Goal: Obtain resource: Download file/media

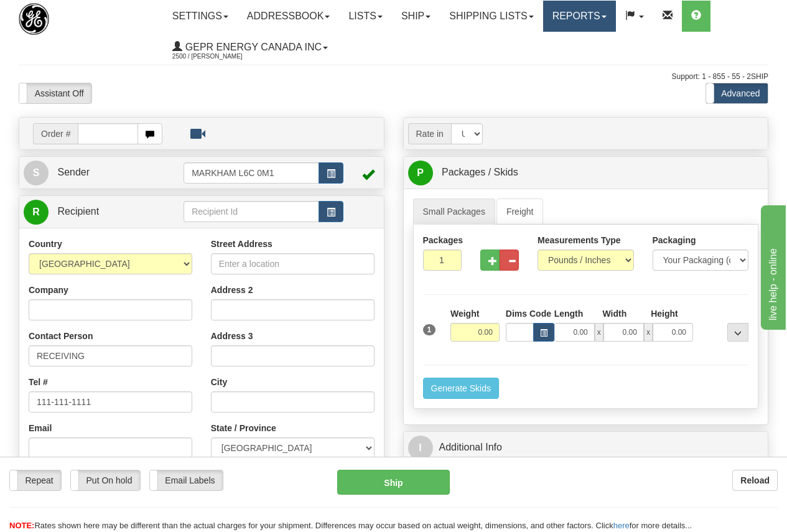
click at [593, 16] on link "Reports" at bounding box center [579, 16] width 73 height 31
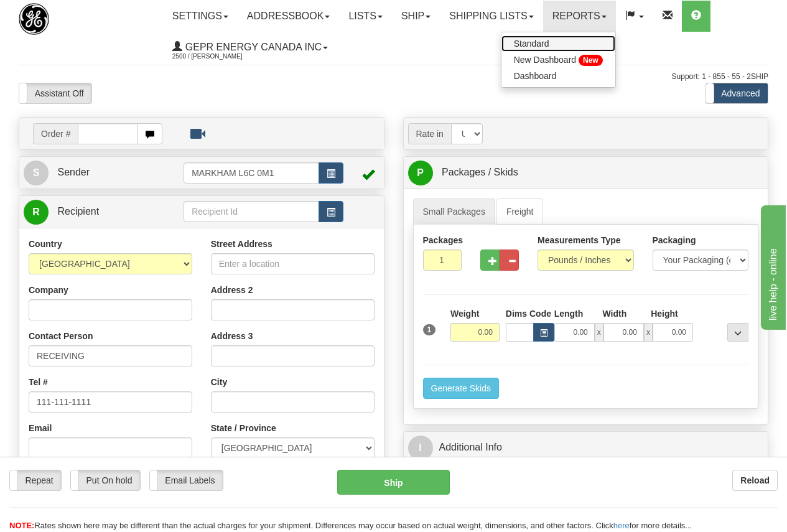
click at [549, 41] on span "Standard" at bounding box center [531, 44] width 35 height 10
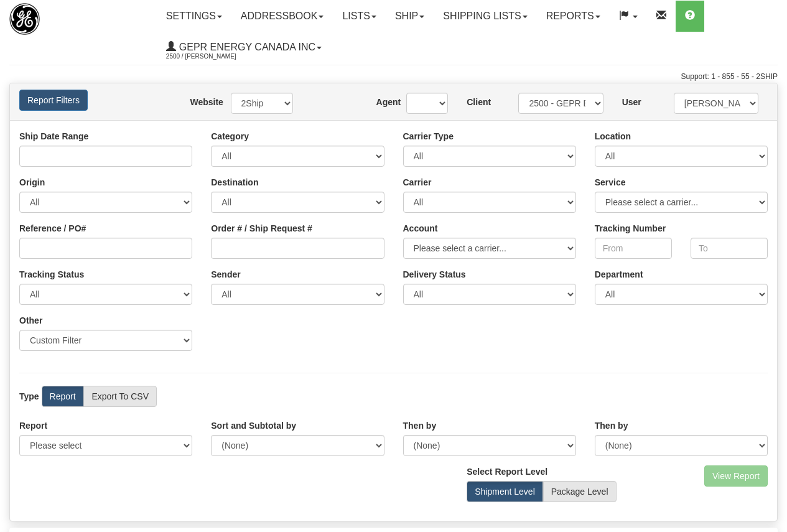
type input "[DATE] And [DATE]"
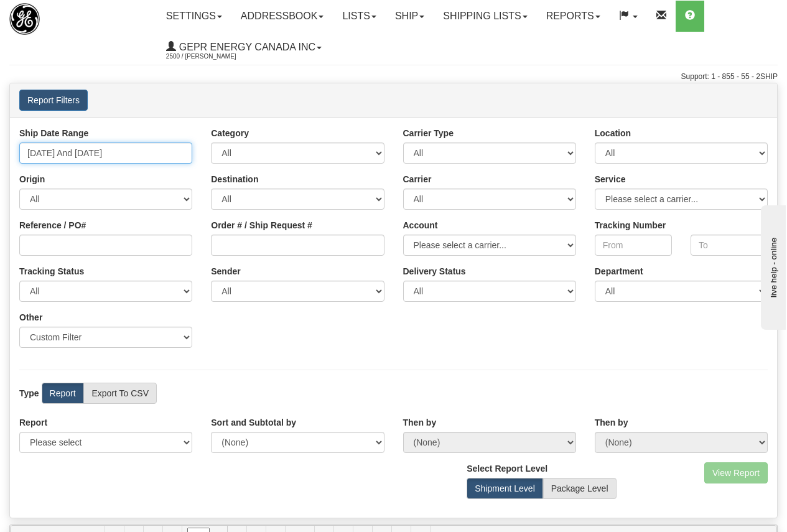
click at [101, 152] on input "09/16/2025 And 09/22/2025" at bounding box center [105, 152] width 173 height 21
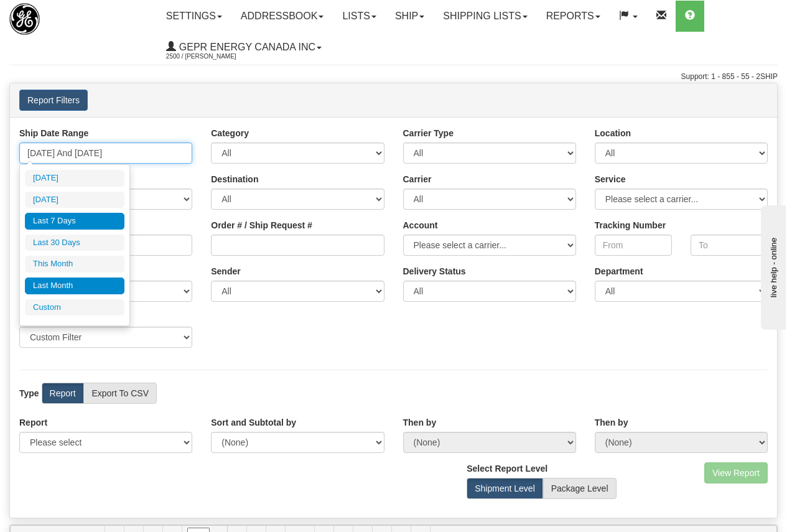
type input "09/01/2025"
type input "09/30/2025"
type input "09/16/2025"
type input "[DATE]"
type input "08/01/2025"
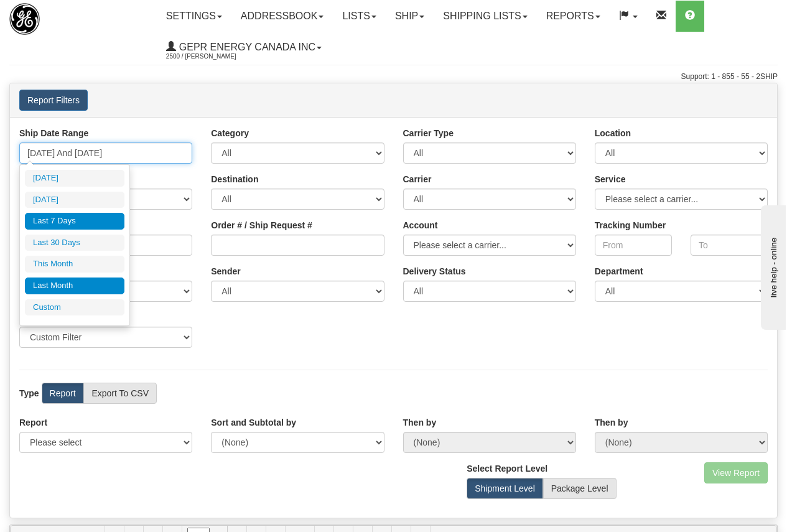
type input "08/31/2025"
type input "09/16/2025"
type input "[DATE]"
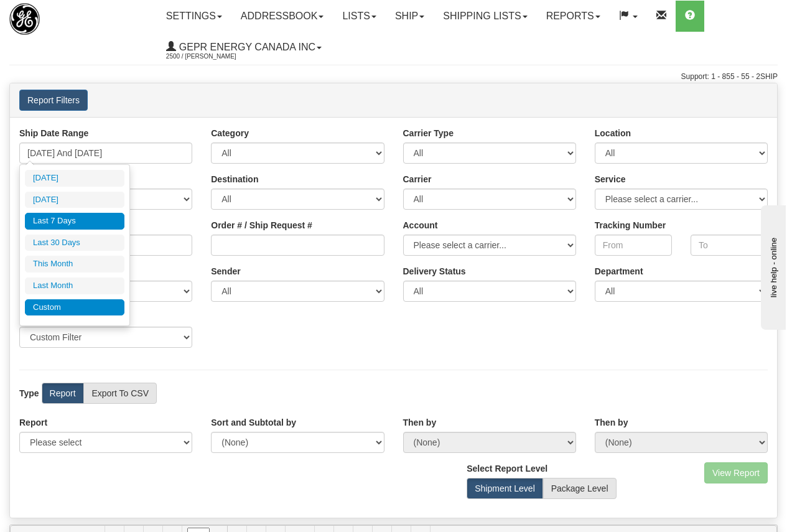
click at [60, 307] on li "Custom" at bounding box center [75, 307] width 100 height 17
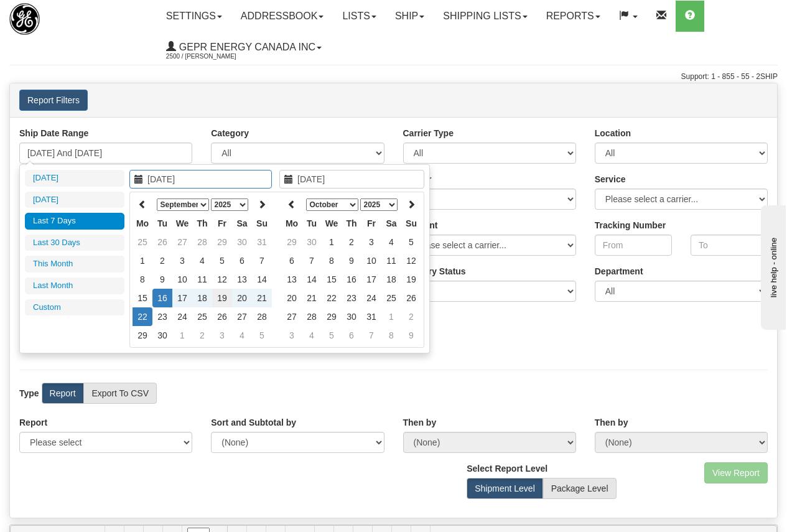
type input "09/19/2025"
click at [222, 296] on td "19" at bounding box center [222, 298] width 20 height 19
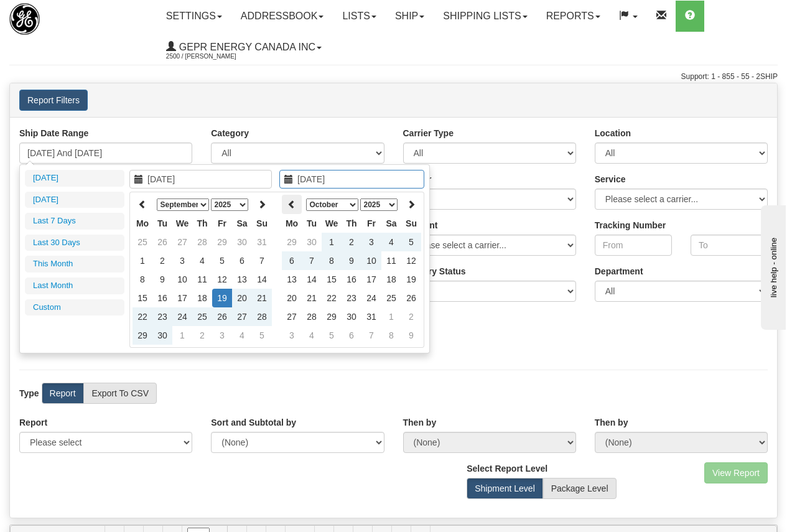
click at [291, 202] on icon at bounding box center [291, 204] width 9 height 9
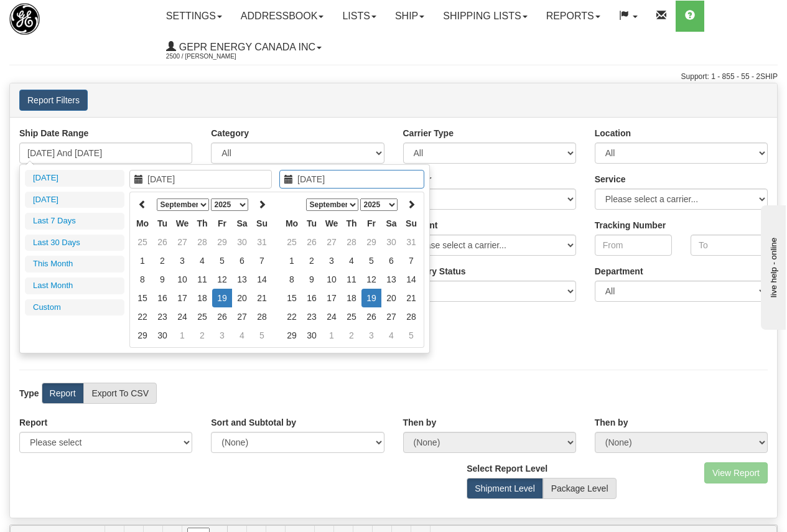
type input "09/19/2025"
click at [371, 297] on td "19" at bounding box center [371, 298] width 20 height 19
type input "09/19/2025 And 09/19/2025"
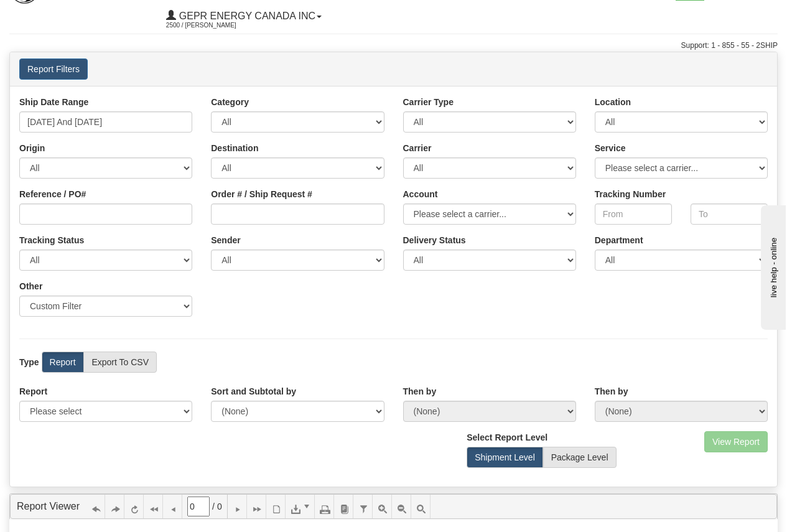
scroll to position [62, 0]
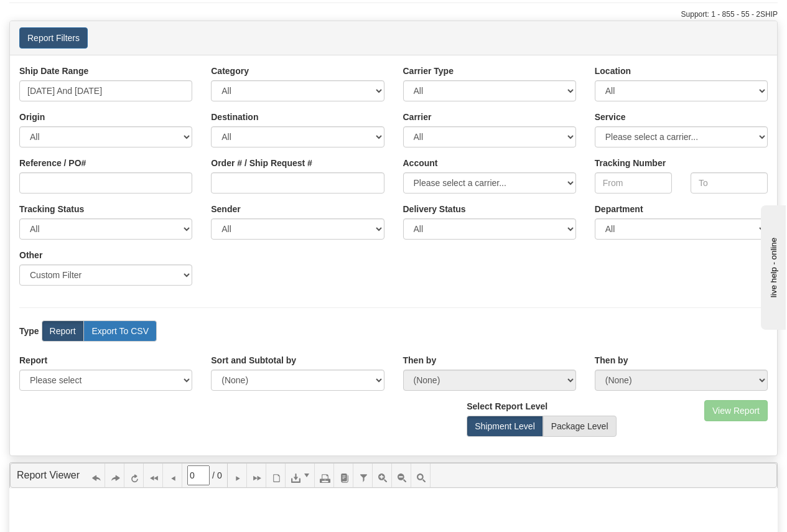
click at [129, 330] on label "Export To CSV" at bounding box center [119, 330] width 73 height 21
radio input "true"
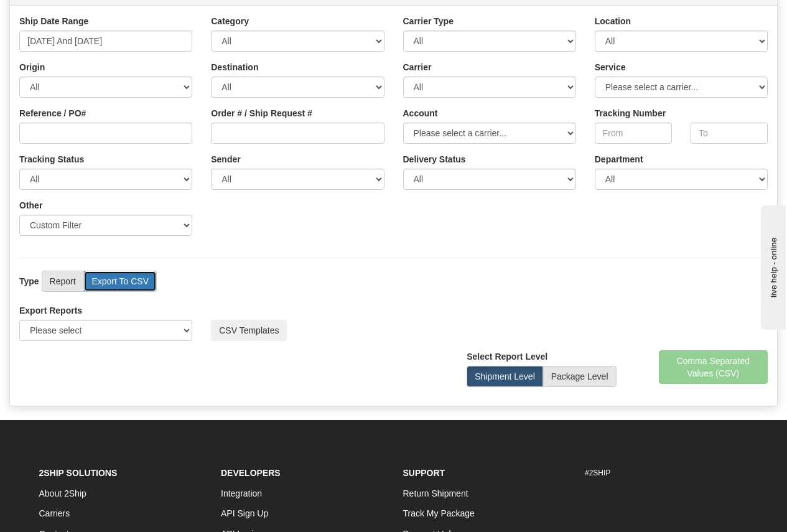
scroll to position [187, 0]
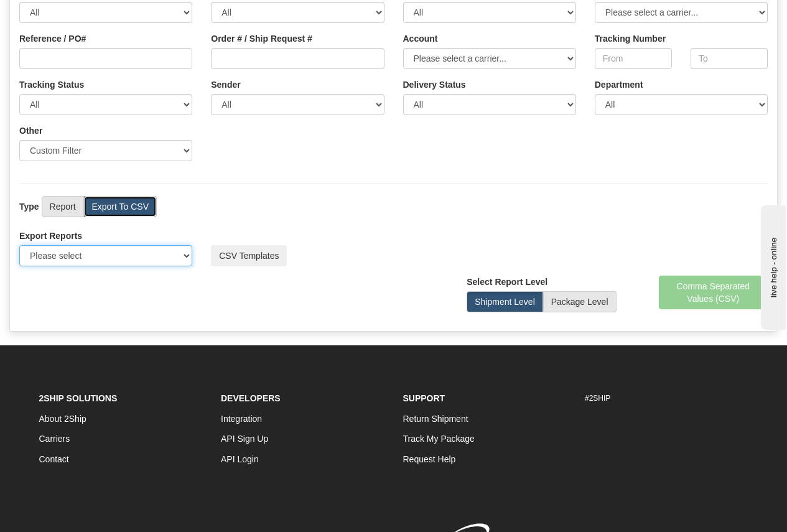
click at [120, 254] on select "Please select US Imports Section 321 US Imports Section 321 V2 US Imports Secti…" at bounding box center [105, 255] width 173 height 21
select select "211"
click at [19, 245] on select "Please select US Imports Section 321 US Imports Section 321 V2 US Imports Secti…" at bounding box center [105, 255] width 173 height 21
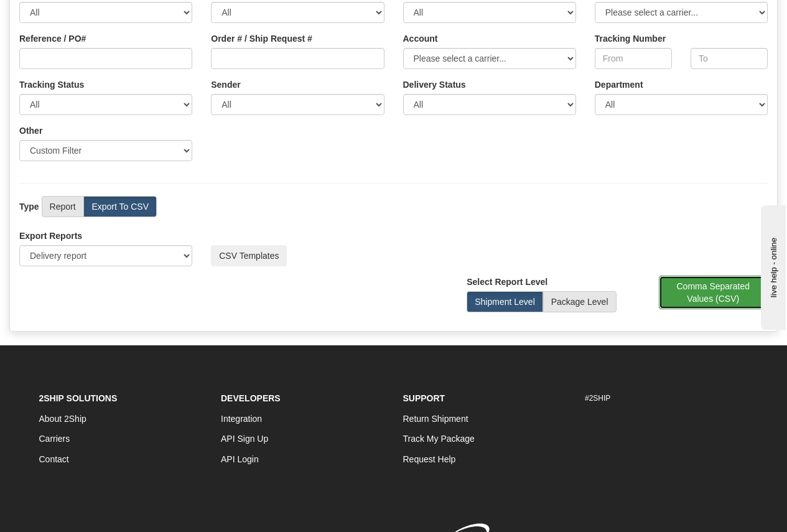
click at [702, 292] on button "Comma Separated Values (CSV)" at bounding box center [713, 293] width 109 height 34
